Goal: Information Seeking & Learning: Learn about a topic

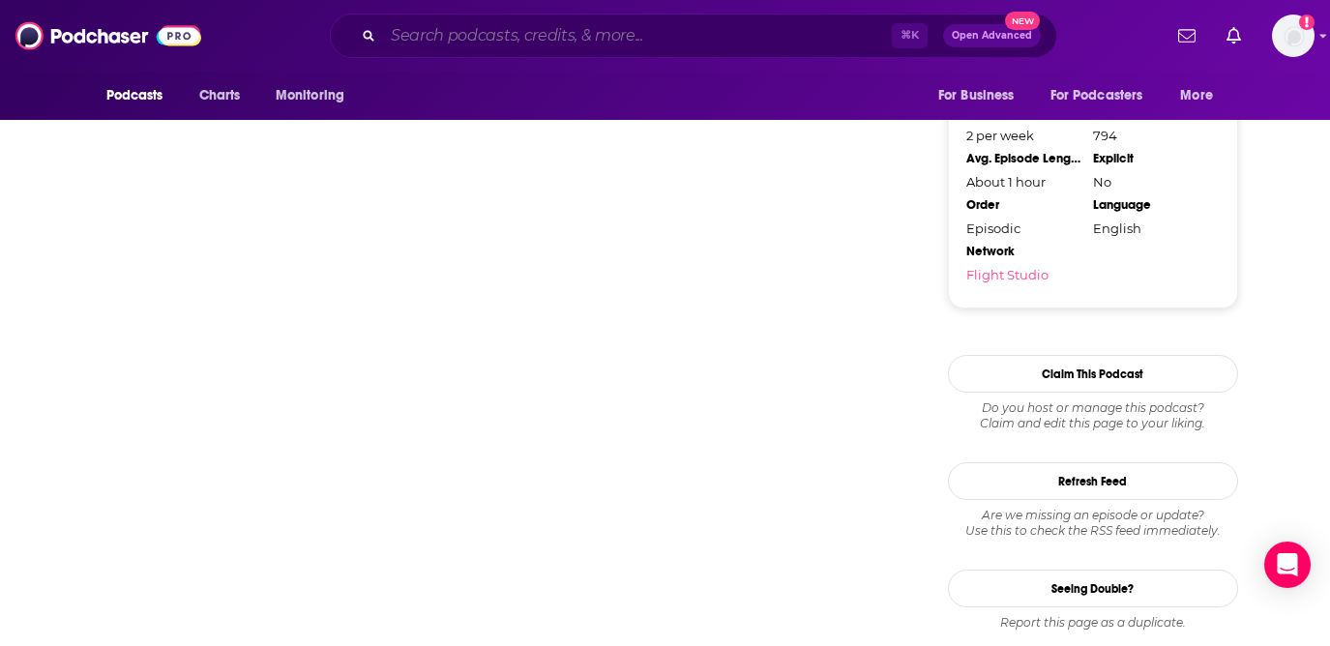
click at [499, 35] on input "Search podcasts, credits, & more..." at bounding box center [637, 35] width 509 height 31
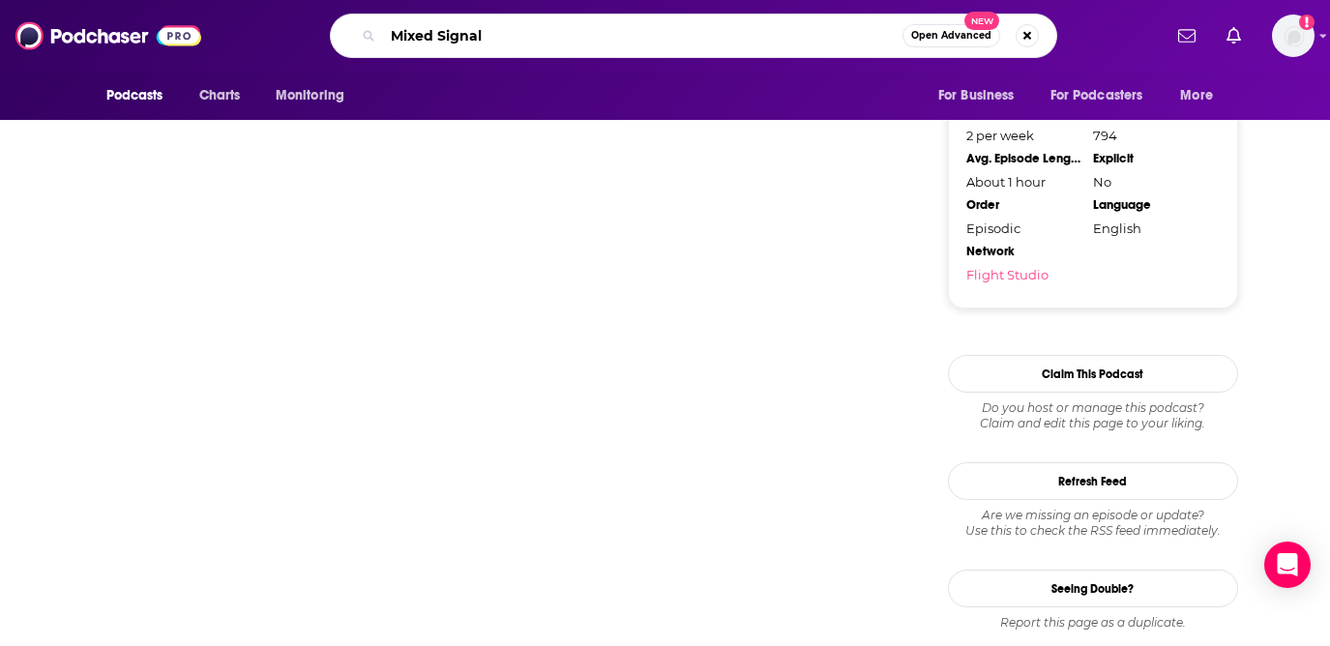
type input "Mixed Signals"
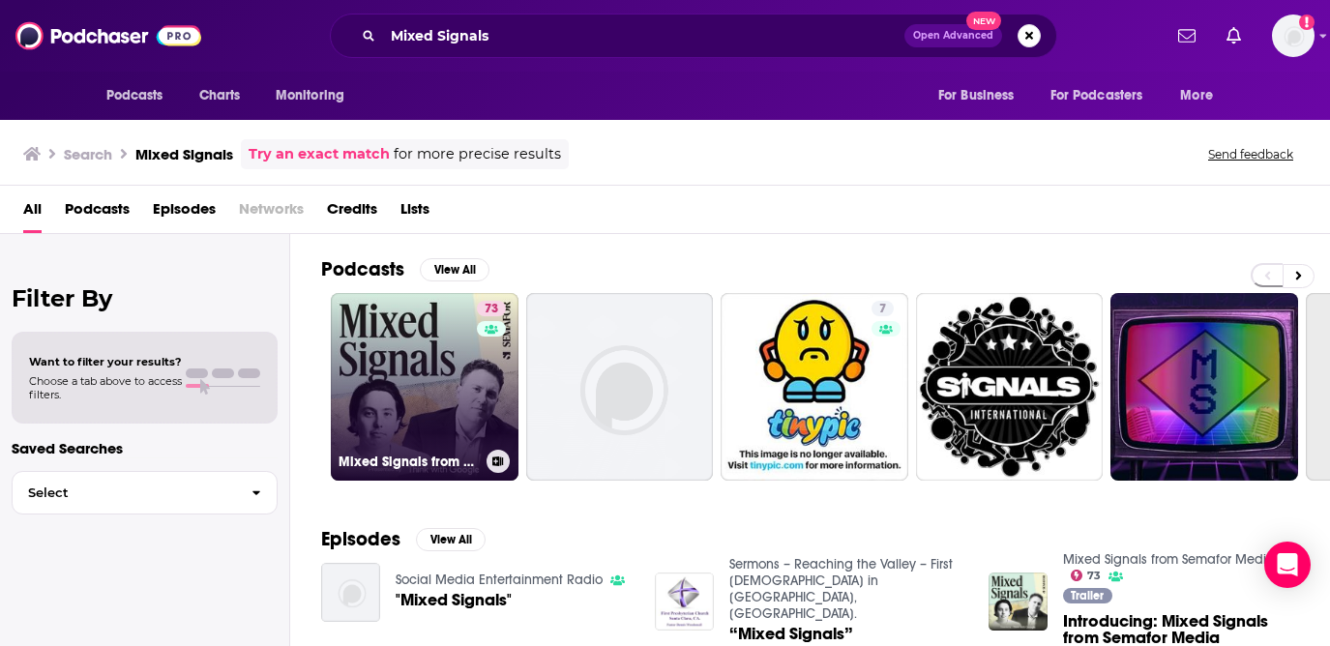
click at [510, 401] on link "73 Mixed Signals from Semafor Media" at bounding box center [425, 387] width 188 height 188
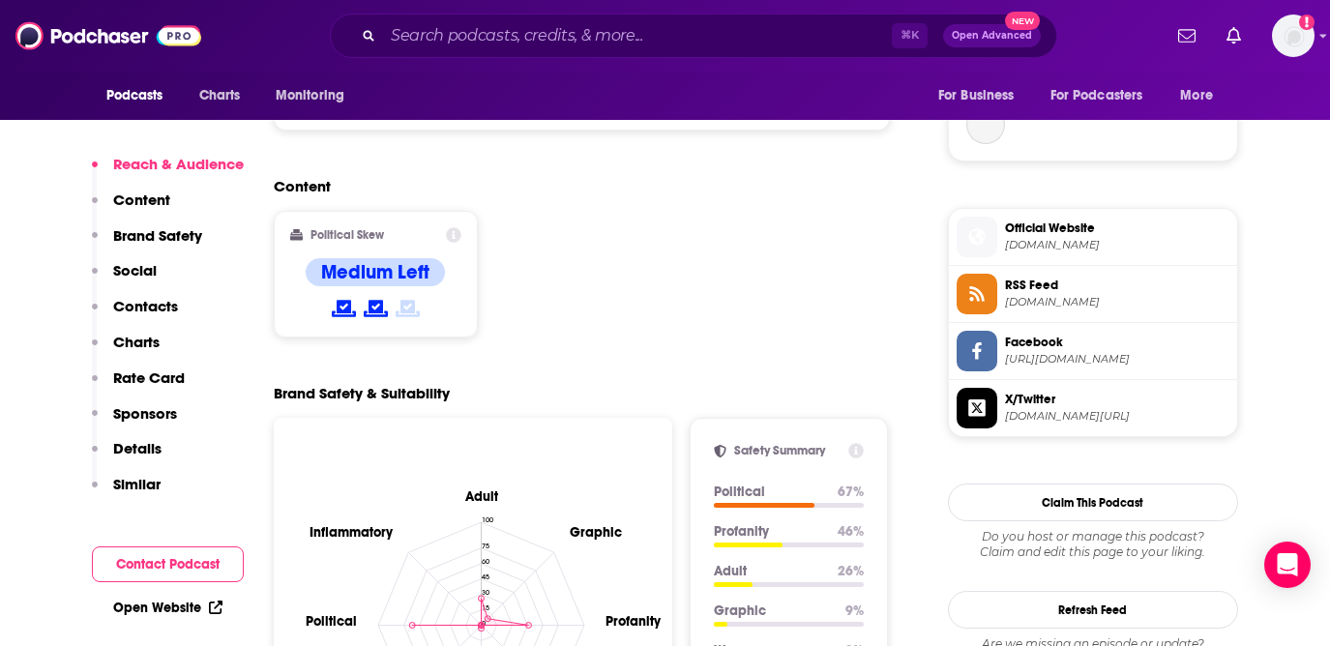
scroll to position [1434, 0]
click at [583, 113] on button "Show More" at bounding box center [582, 95] width 584 height 36
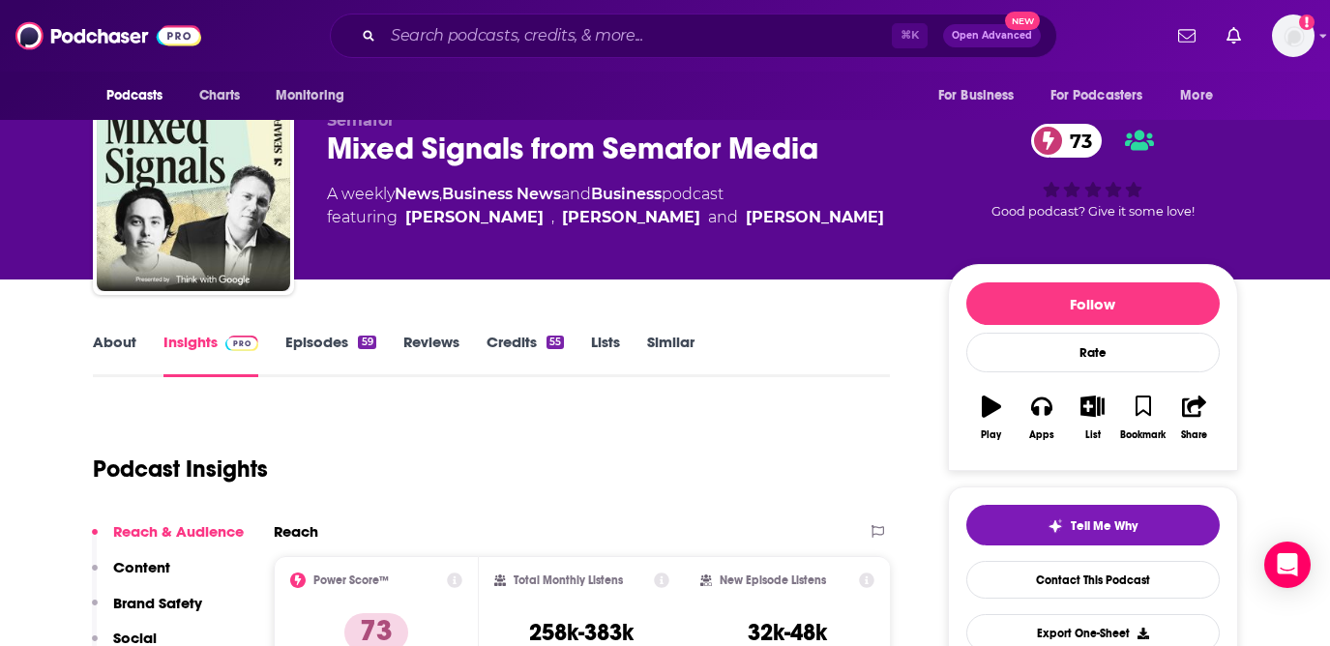
scroll to position [0, 0]
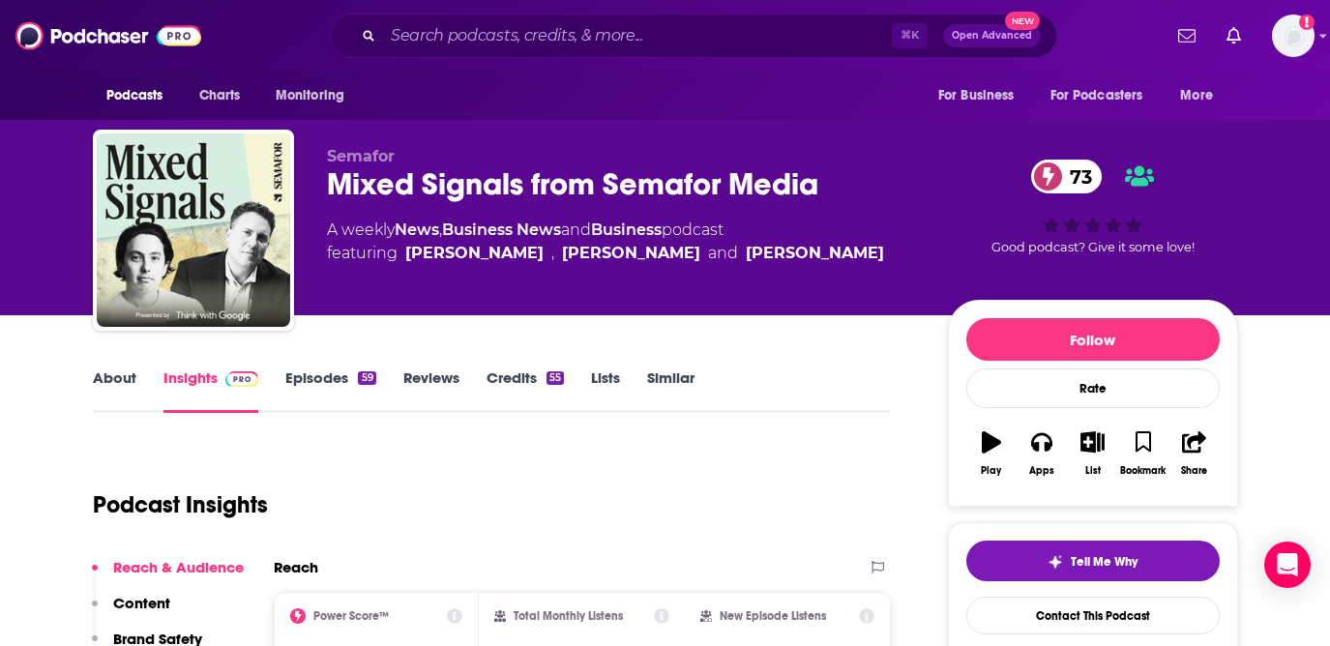
click at [93, 413] on link "About" at bounding box center [115, 391] width 44 height 44
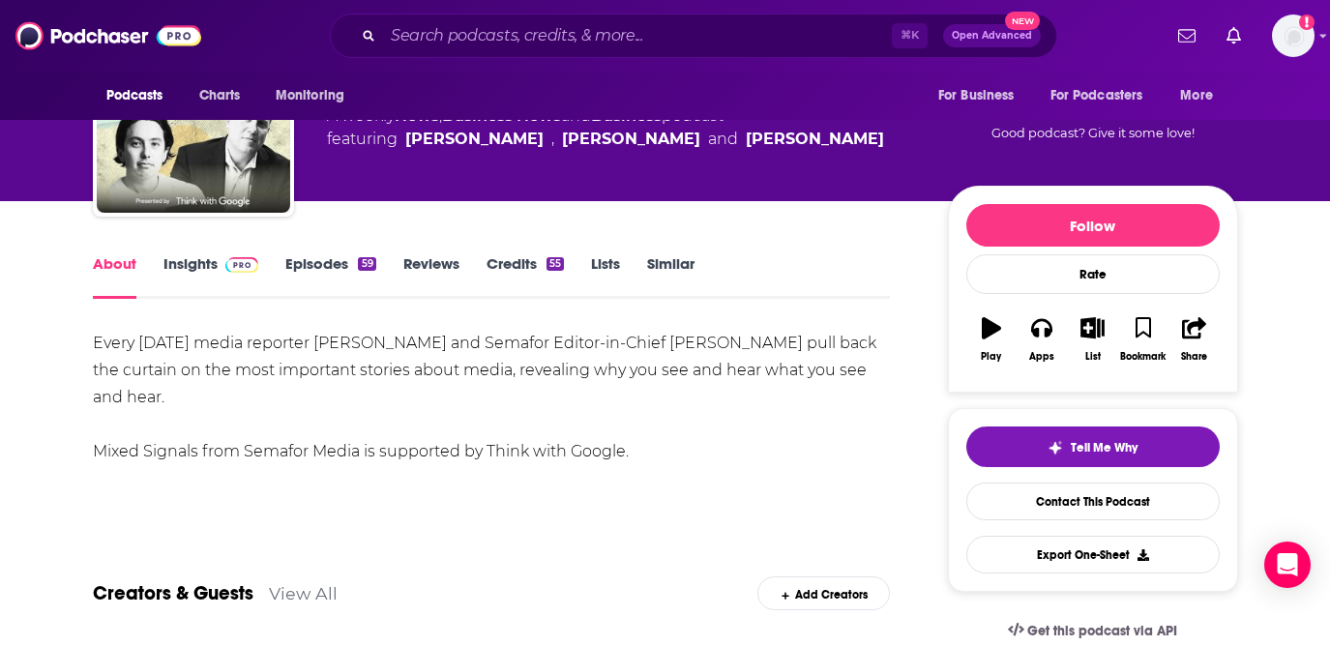
scroll to position [117, 0]
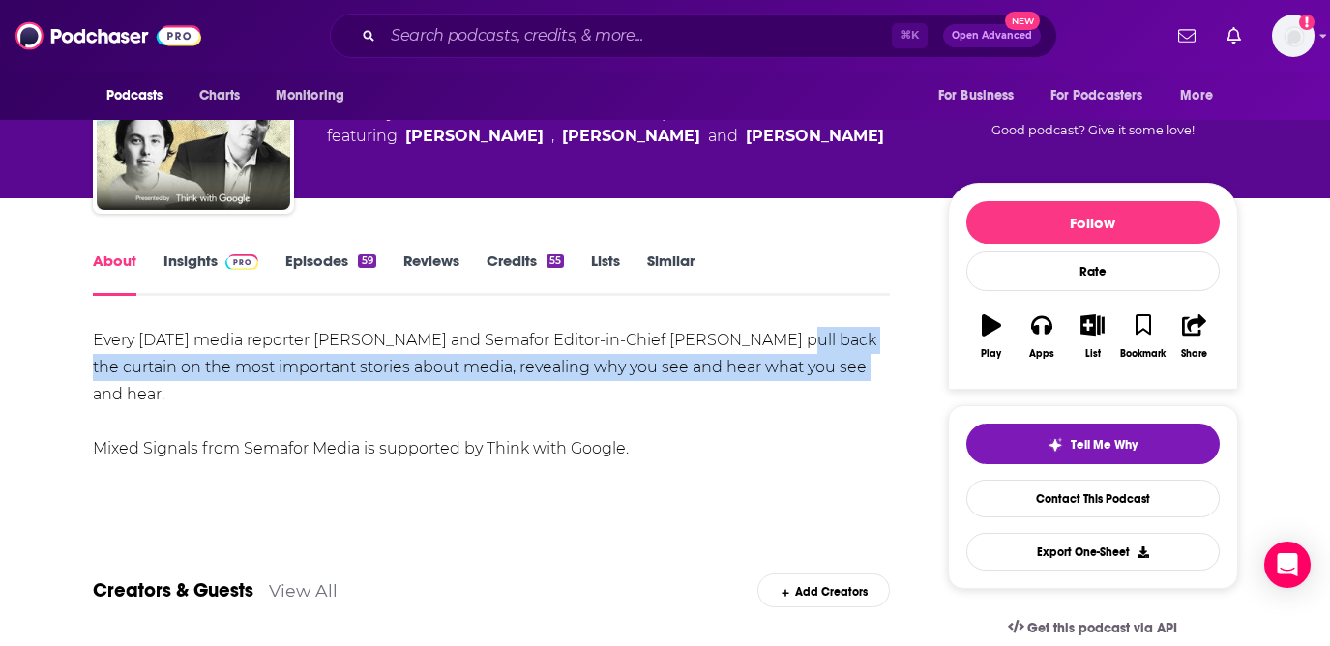
drag, startPoint x: 291, startPoint y: 472, endPoint x: 55, endPoint y: 450, distance: 237.1
copy div "the curtain on the most important stories about media, revealing why you see an…"
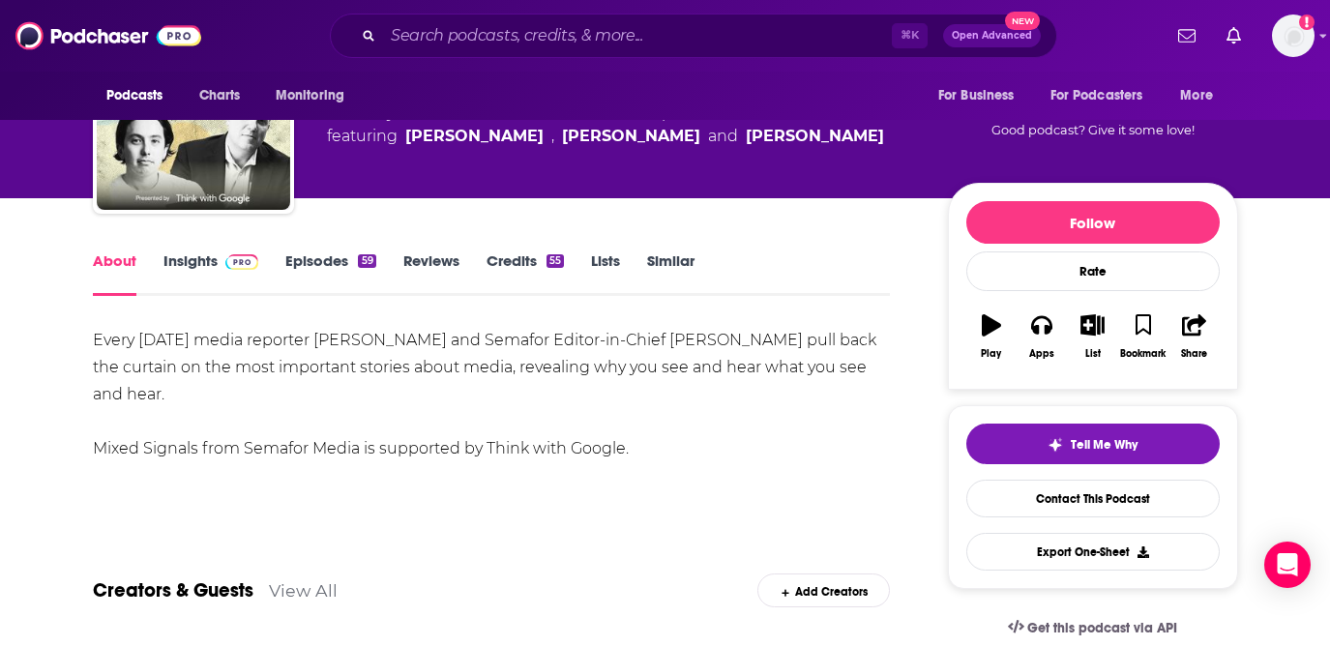
click at [166, 411] on div "Every [DATE] media reporter [PERSON_NAME] and Semafor Editor-in-Chief [PERSON_N…" at bounding box center [492, 394] width 798 height 135
click at [184, 418] on div "Every [DATE] media reporter [PERSON_NAME] and Semafor Editor-in-Chief [PERSON_N…" at bounding box center [492, 394] width 798 height 135
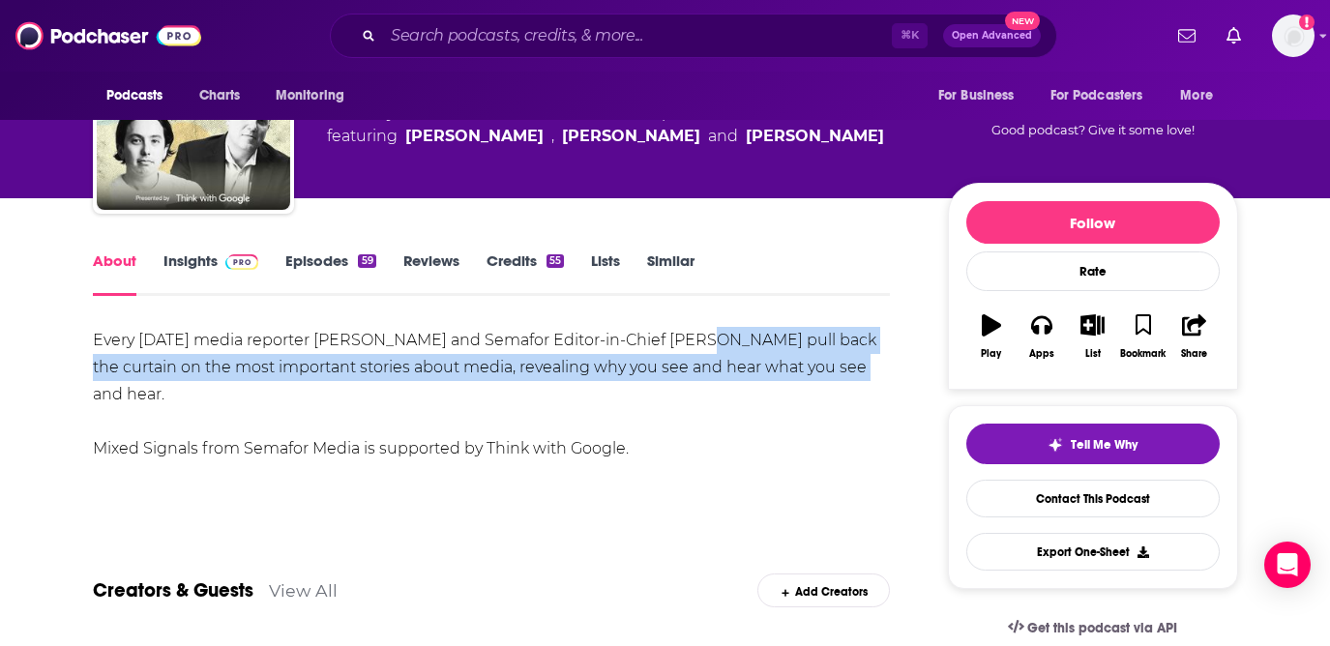
drag, startPoint x: 800, startPoint y: 422, endPoint x: 816, endPoint y: 477, distance: 57.5
click at [816, 462] on div "Every [DATE] media reporter [PERSON_NAME] and Semafor Editor-in-Chief [PERSON_N…" at bounding box center [492, 394] width 798 height 135
copy div "pull back the curtain on the most important stories about media, revealing why …"
